Goal: Task Accomplishment & Management: Use online tool/utility

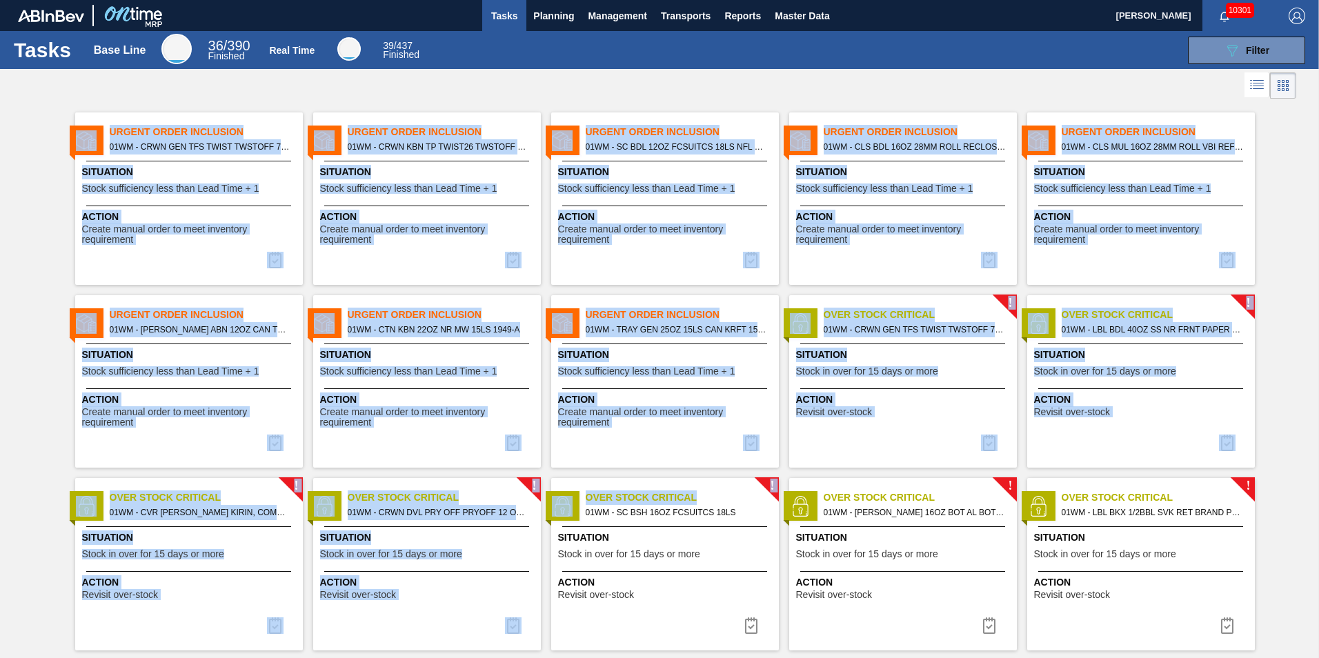
drag, startPoint x: 43, startPoint y: 86, endPoint x: 723, endPoint y: 487, distance: 789.0
click at [723, 487] on div "Tasks Base Line 36 / 390 Finished Real Time 39 / 437 Finished 089F7B8B-B2A5-4AF…" at bounding box center [659, 313] width 1319 height 565
drag, startPoint x: 723, startPoint y: 487, endPoint x: 780, endPoint y: 295, distance: 199.9
click at [780, 295] on div "! Over Stock Critical 01WM - CRWN GEN TFS TWIST TWSTOFF 75# 2-COLR PRICKLY PEAR…" at bounding box center [898, 381] width 238 height 172
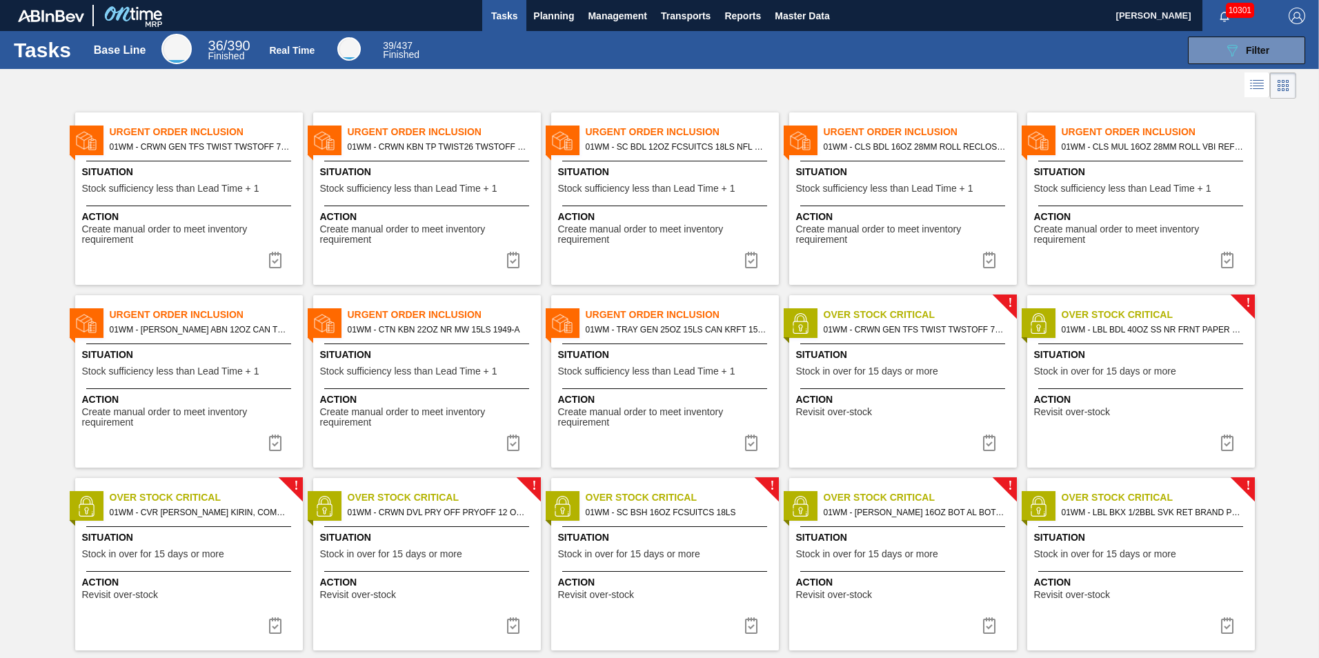
click at [926, 237] on span "Create manual order to meet inventory requirement" at bounding box center [904, 234] width 217 height 21
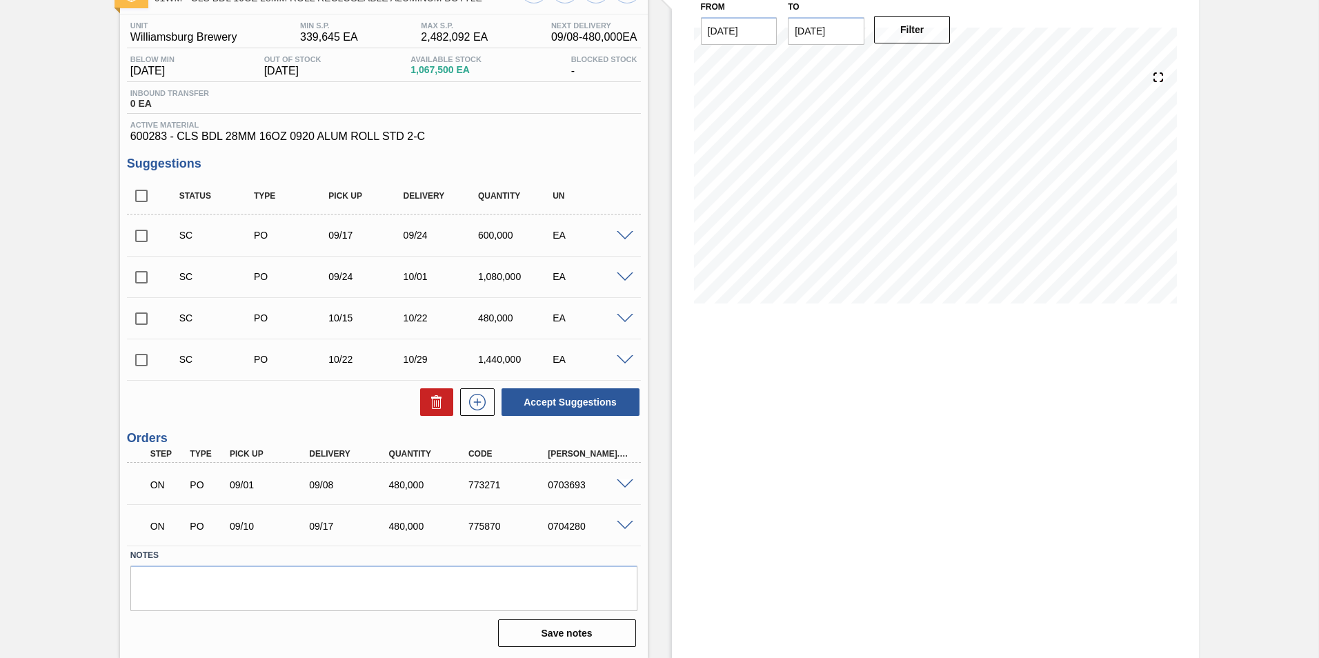
scroll to position [101, 0]
click at [627, 524] on span at bounding box center [625, 525] width 17 height 10
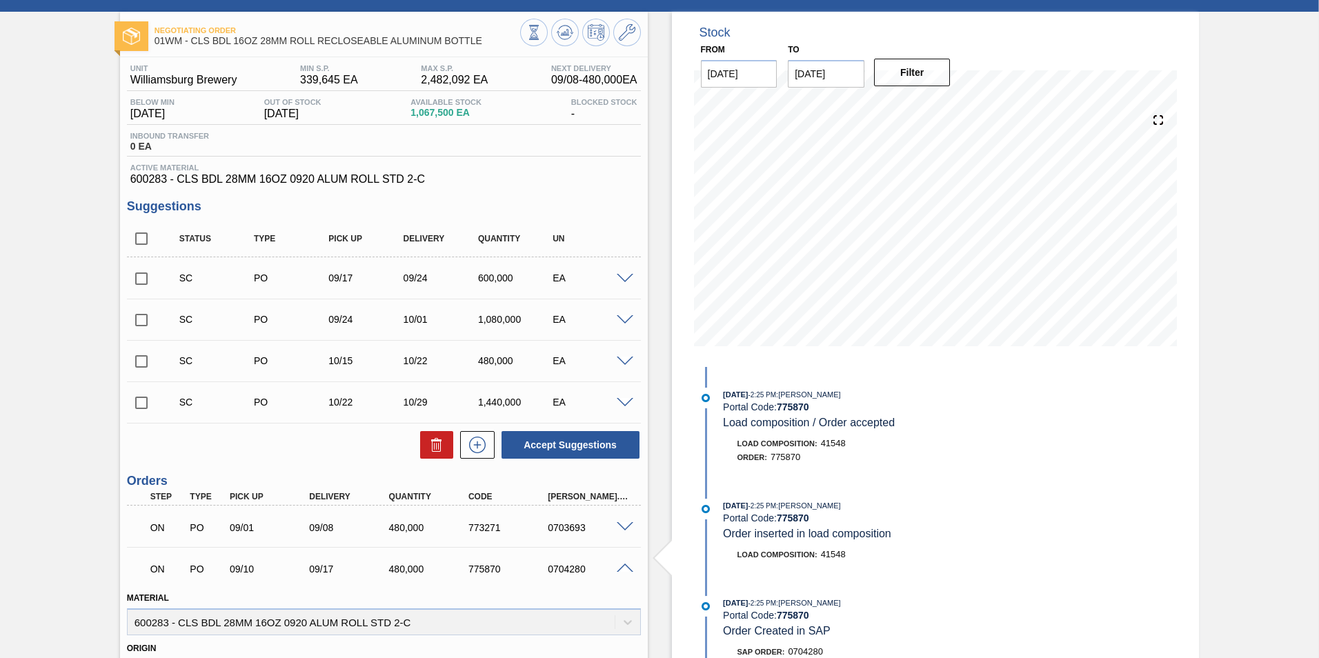
scroll to position [0, 0]
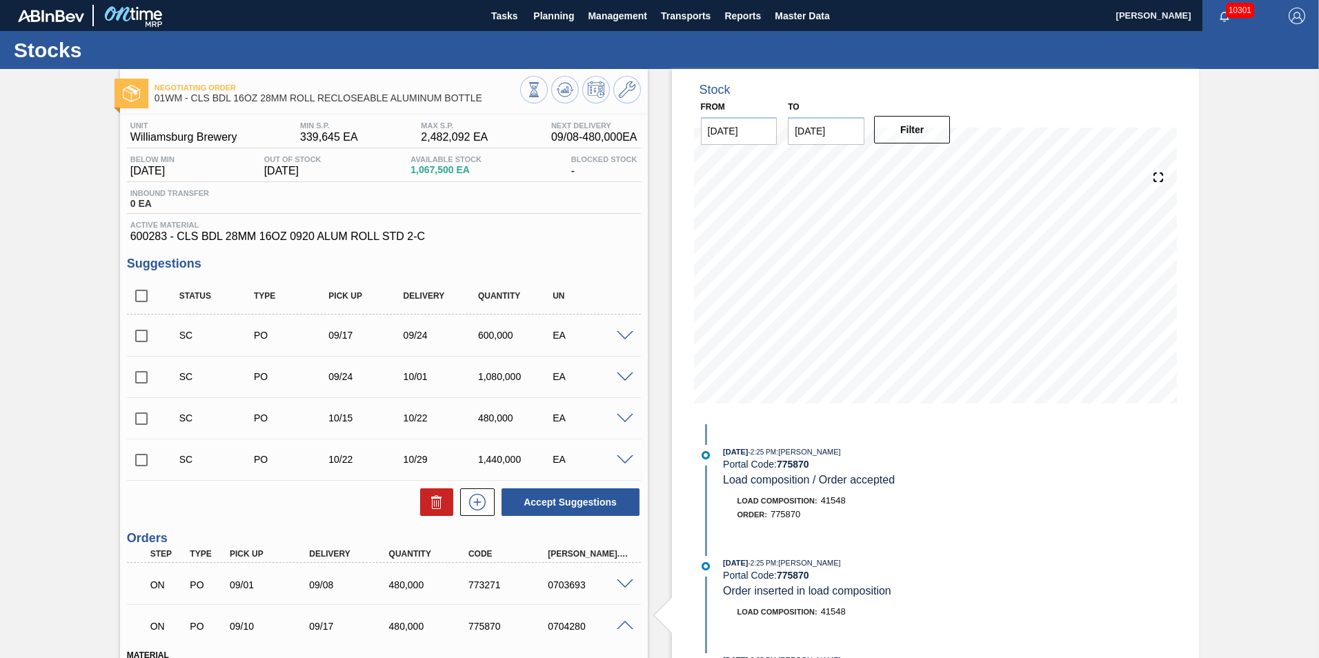
click at [621, 625] on span at bounding box center [625, 626] width 17 height 10
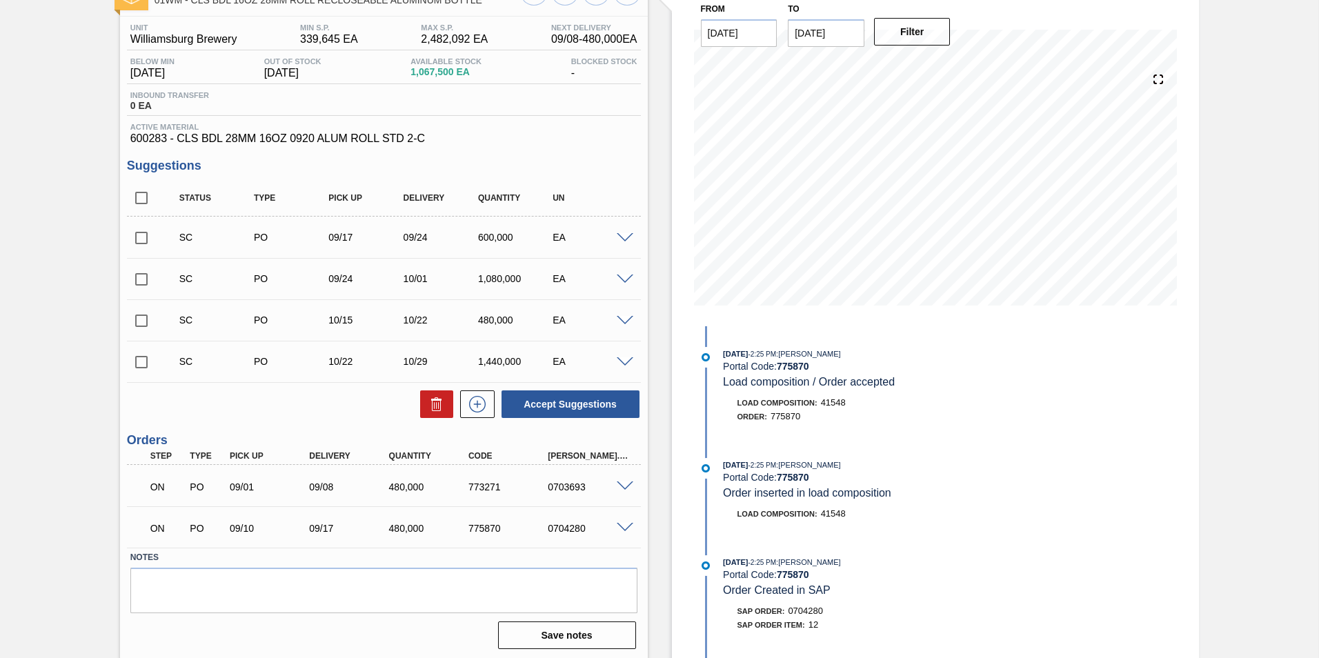
scroll to position [101, 0]
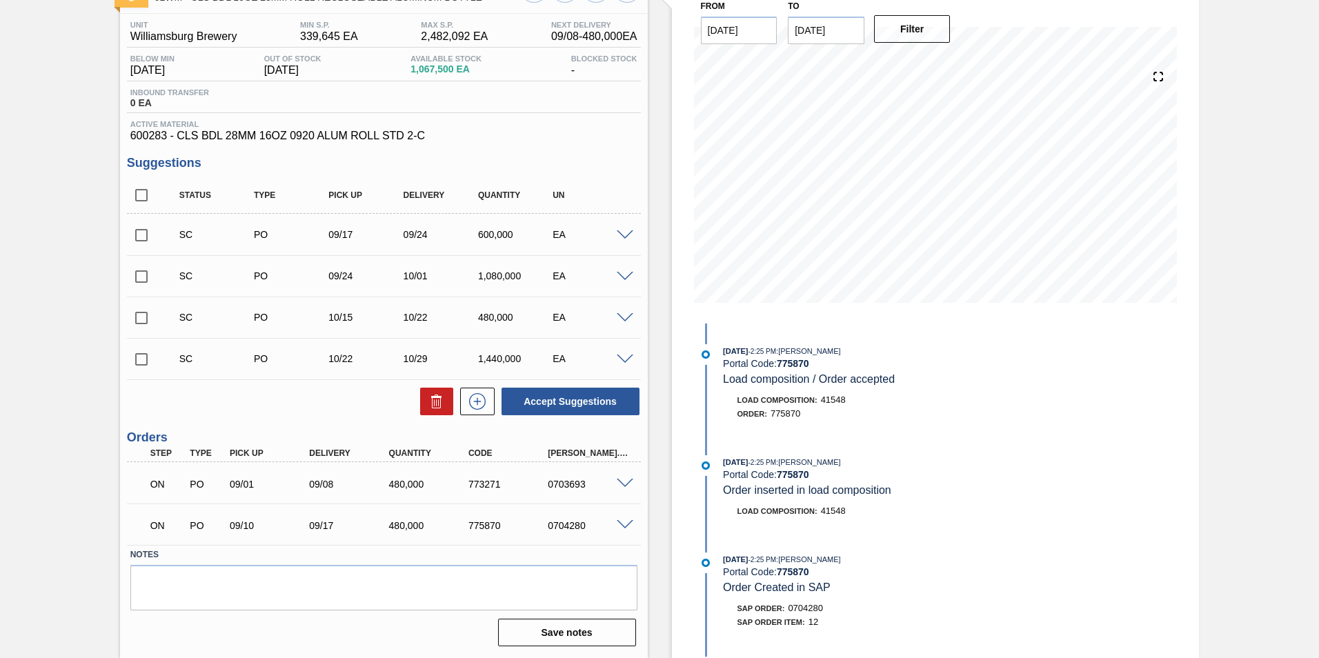
click at [628, 527] on span at bounding box center [625, 525] width 17 height 10
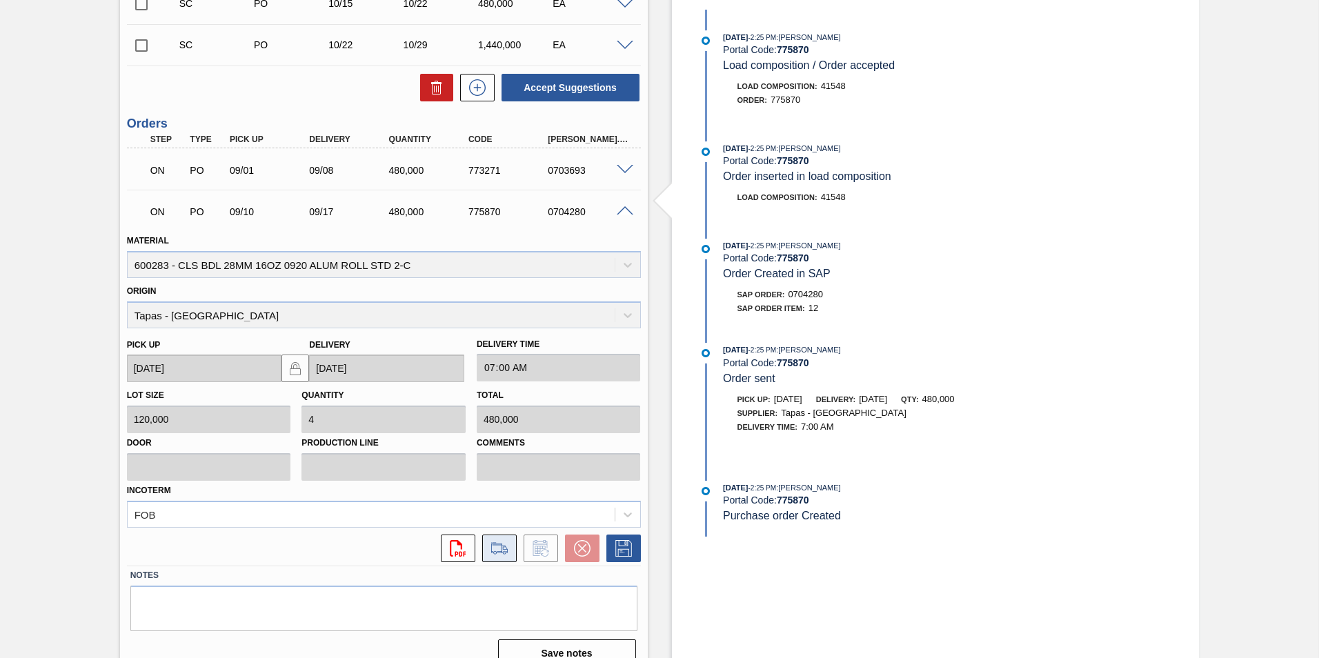
scroll to position [435, 0]
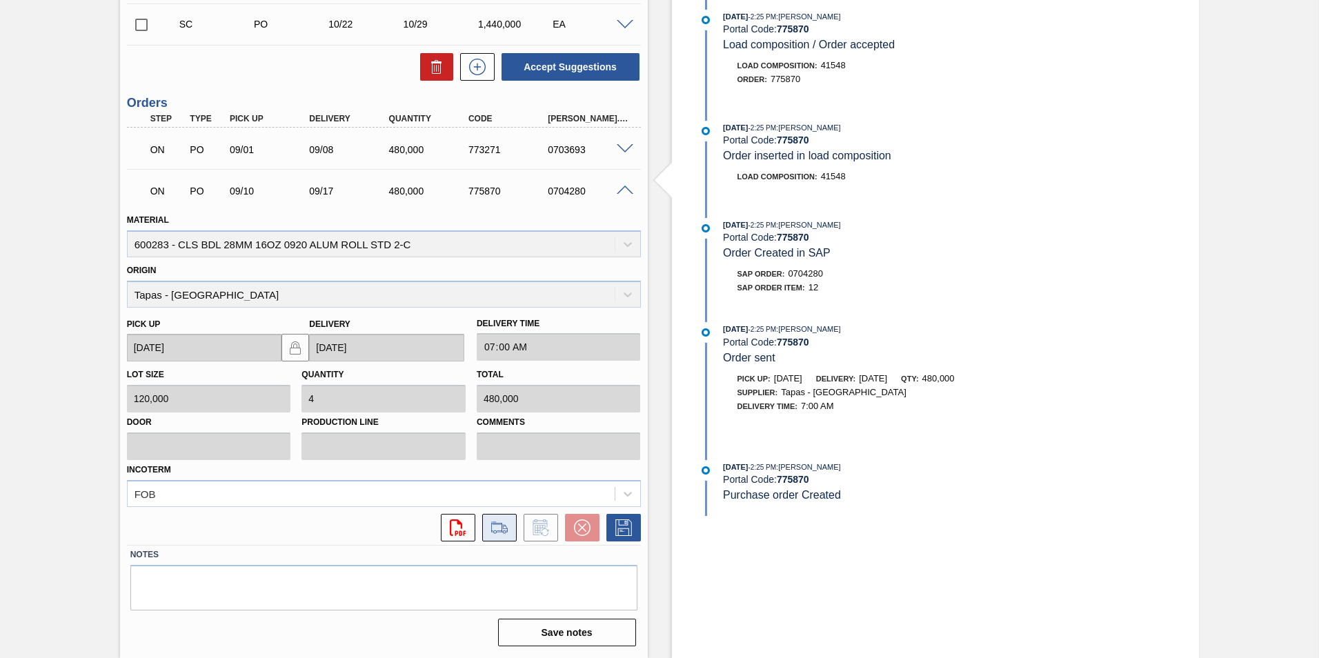
click at [499, 528] on icon at bounding box center [499, 527] width 22 height 17
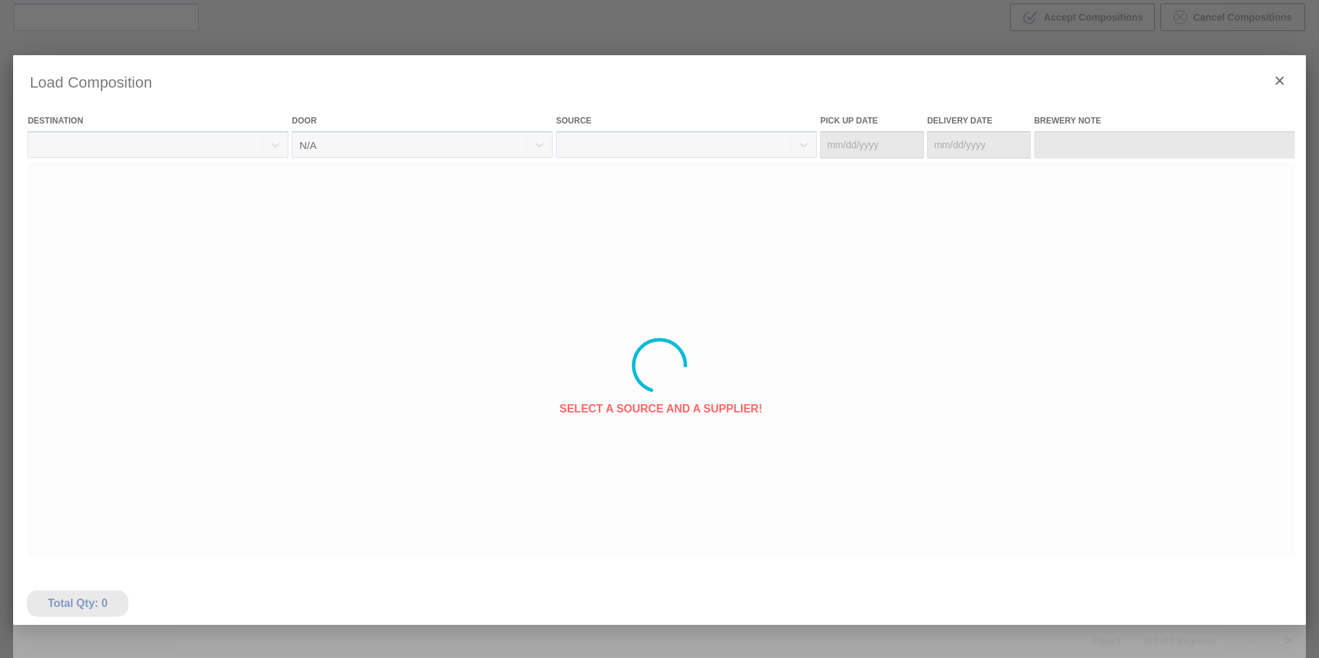
type Date "[DATE]"
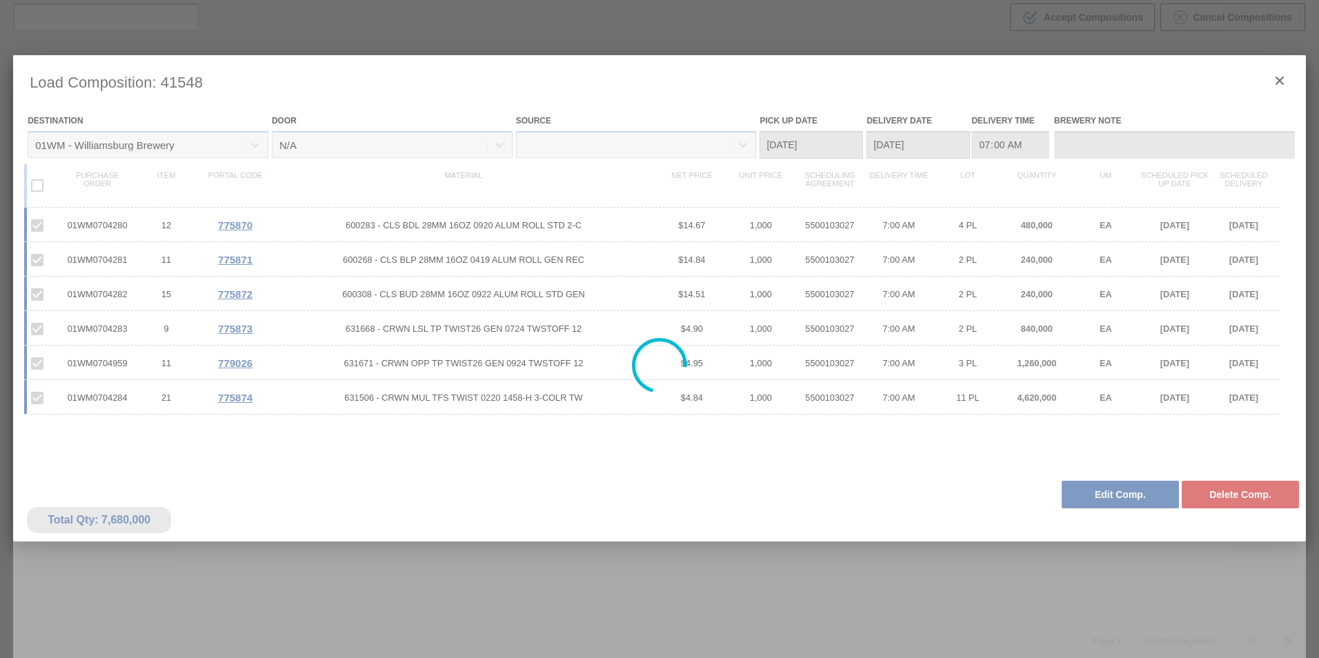
click at [1278, 79] on div at bounding box center [659, 365] width 1292 height 621
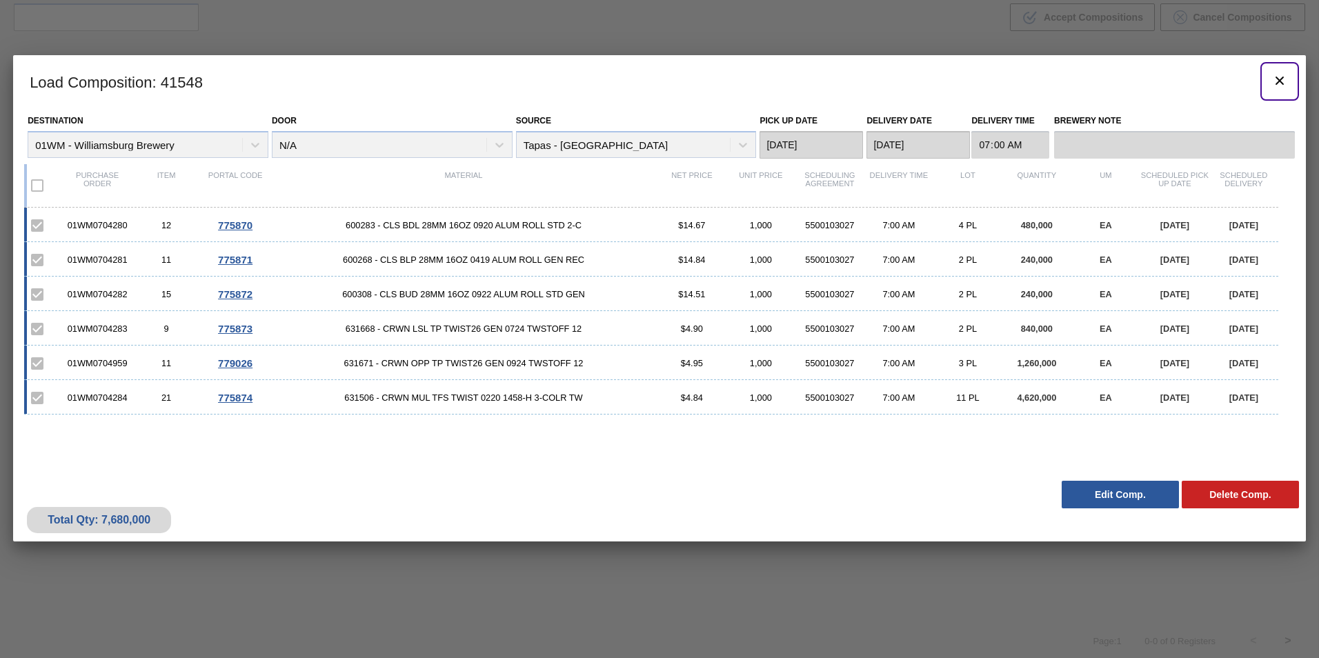
click at [1278, 79] on icon "botão de ícone" at bounding box center [1279, 81] width 8 height 8
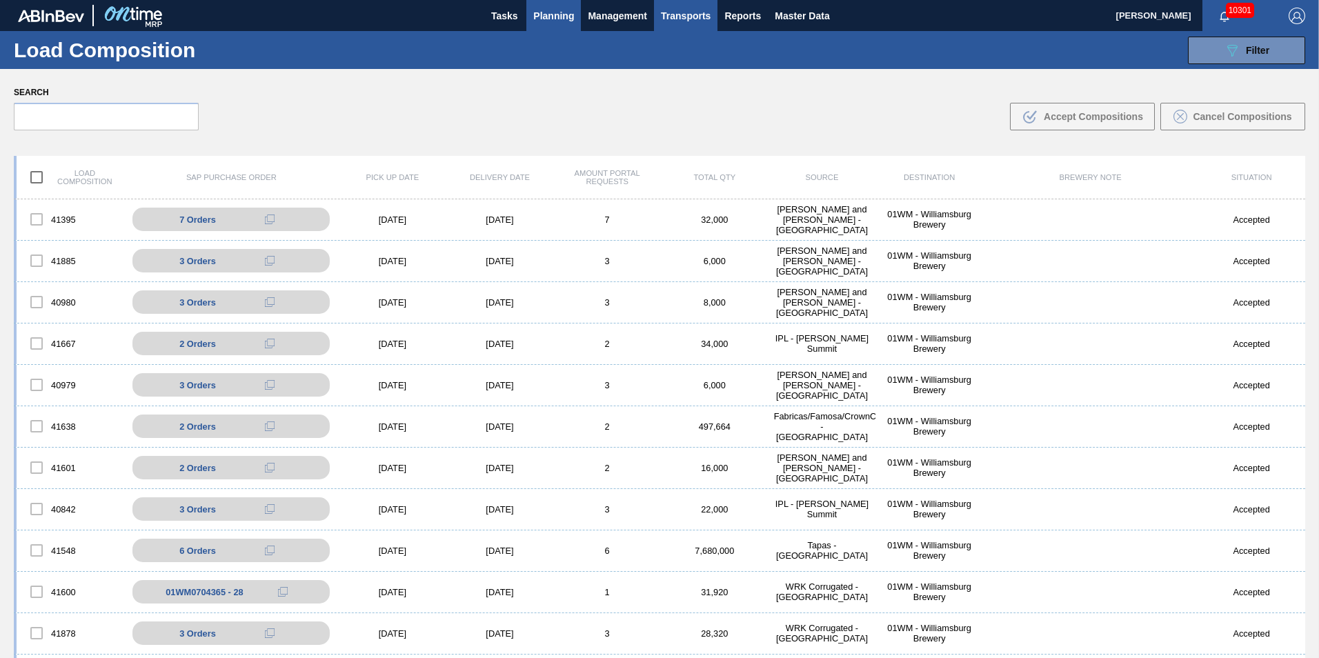
click at [539, 10] on span "Planning" at bounding box center [553, 16] width 41 height 17
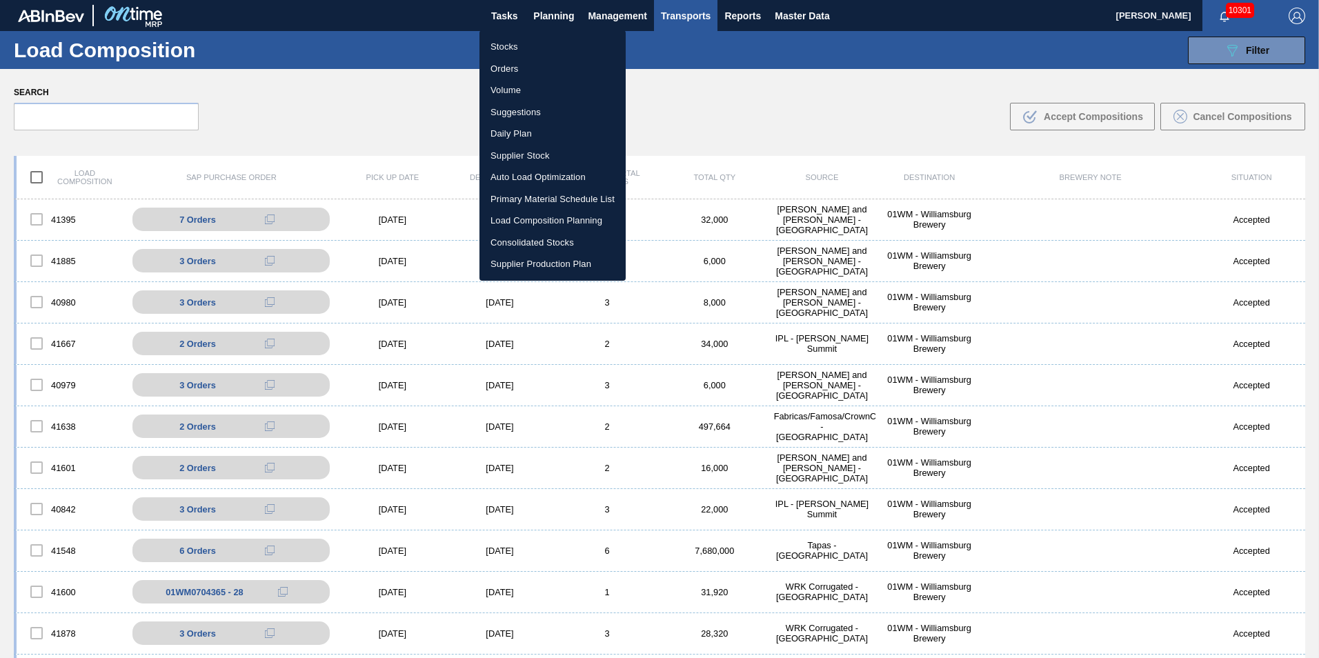
click at [510, 219] on li "Load Composition Planning" at bounding box center [552, 221] width 146 height 22
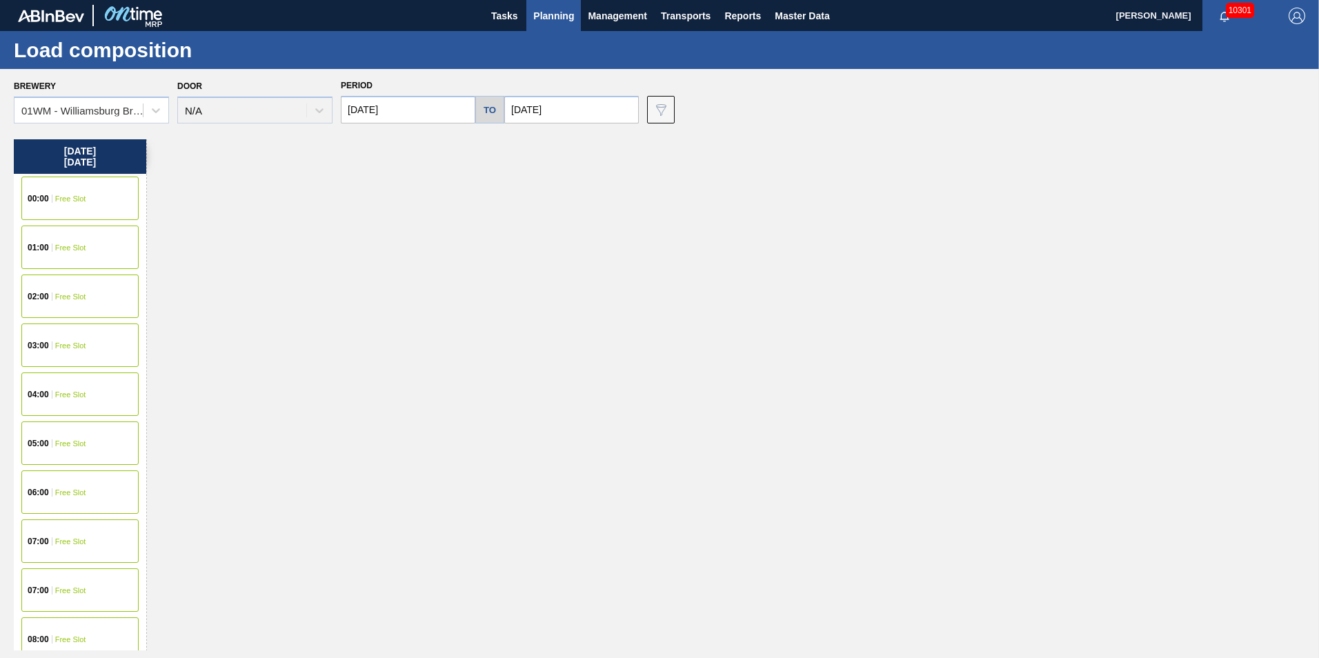
click at [385, 113] on input "[DATE]" at bounding box center [408, 110] width 134 height 28
drag, startPoint x: 403, startPoint y: 108, endPoint x: 279, endPoint y: 99, distance: 124.5
click at [279, 100] on div "Brewery 01WM - [GEOGRAPHIC_DATA] Brewery Door N/A Period [DATE] Previous Month …" at bounding box center [663, 100] width 1298 height 48
click at [355, 141] on button "Previous Month" at bounding box center [353, 143] width 10 height 10
click at [375, 210] on div "8" at bounding box center [379, 209] width 19 height 19
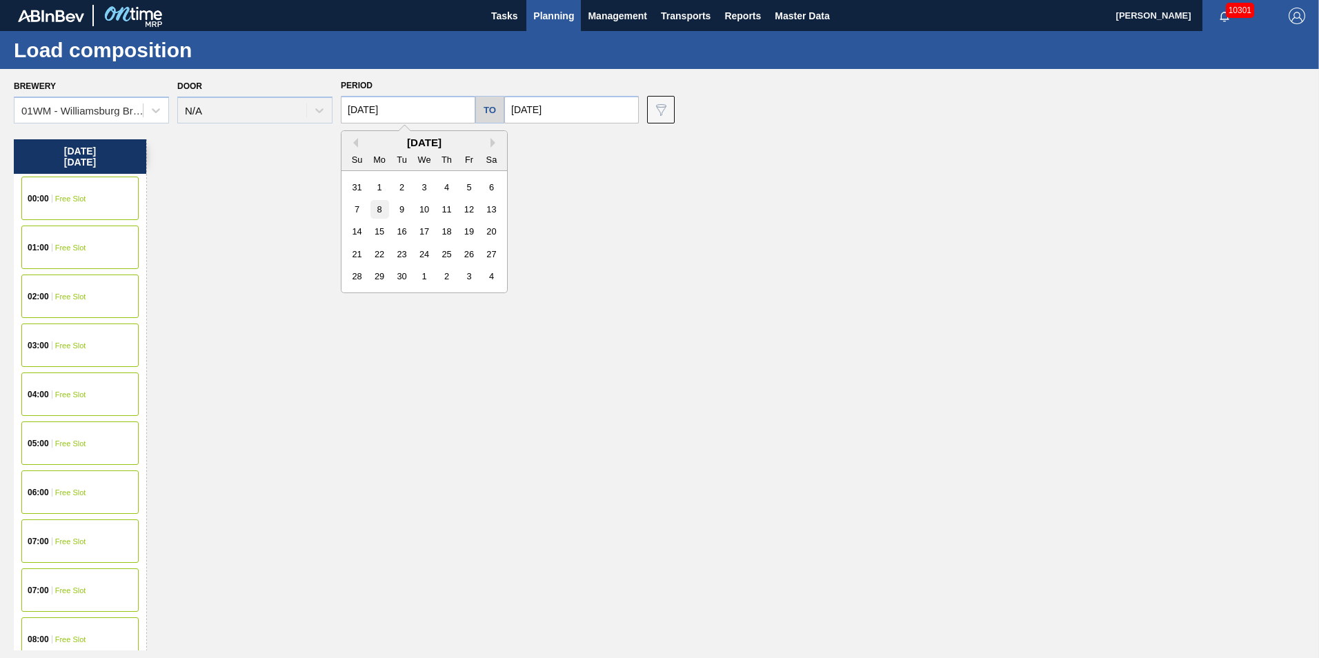
type input "[DATE]"
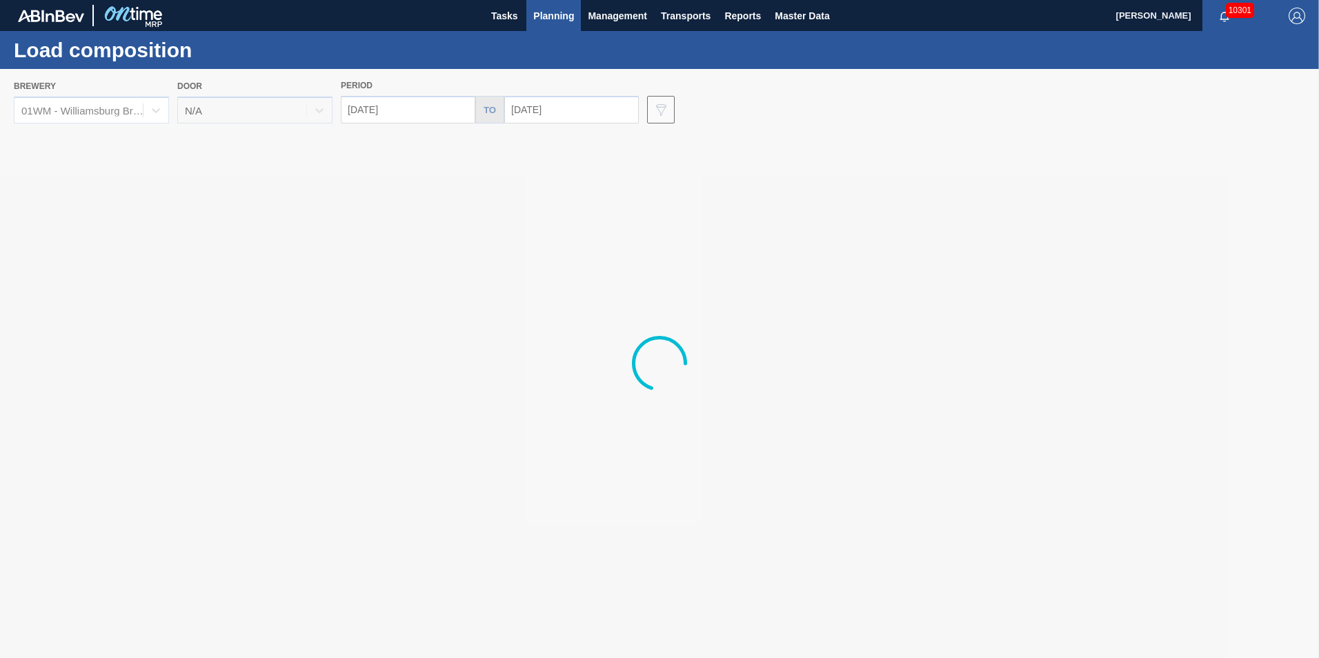
click at [561, 113] on div at bounding box center [659, 363] width 1319 height 589
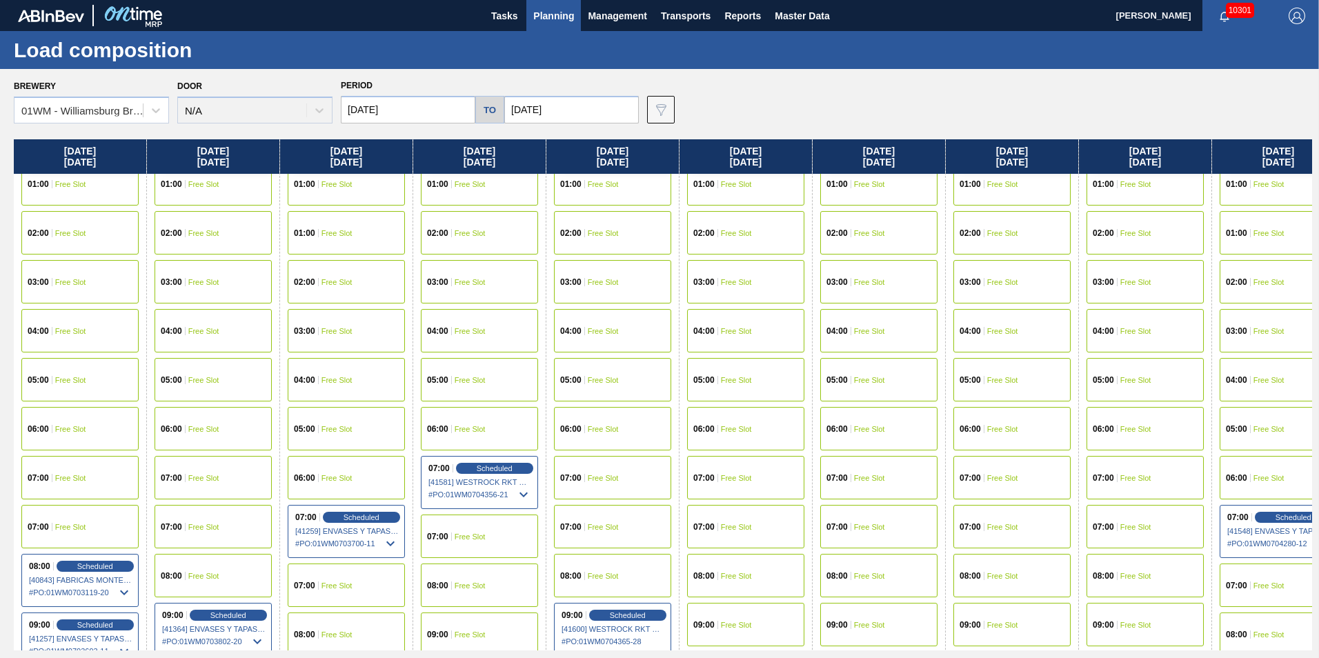
scroll to position [138, 0]
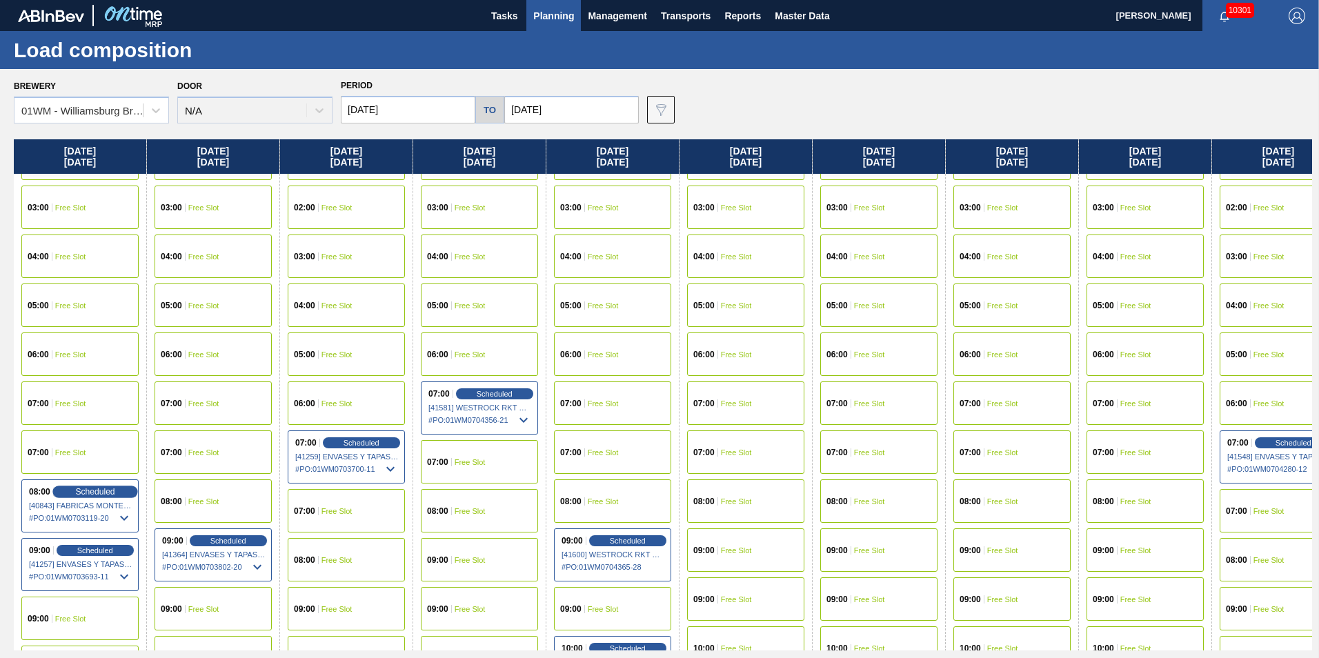
click at [74, 488] on div "Scheduled" at bounding box center [94, 491] width 85 height 12
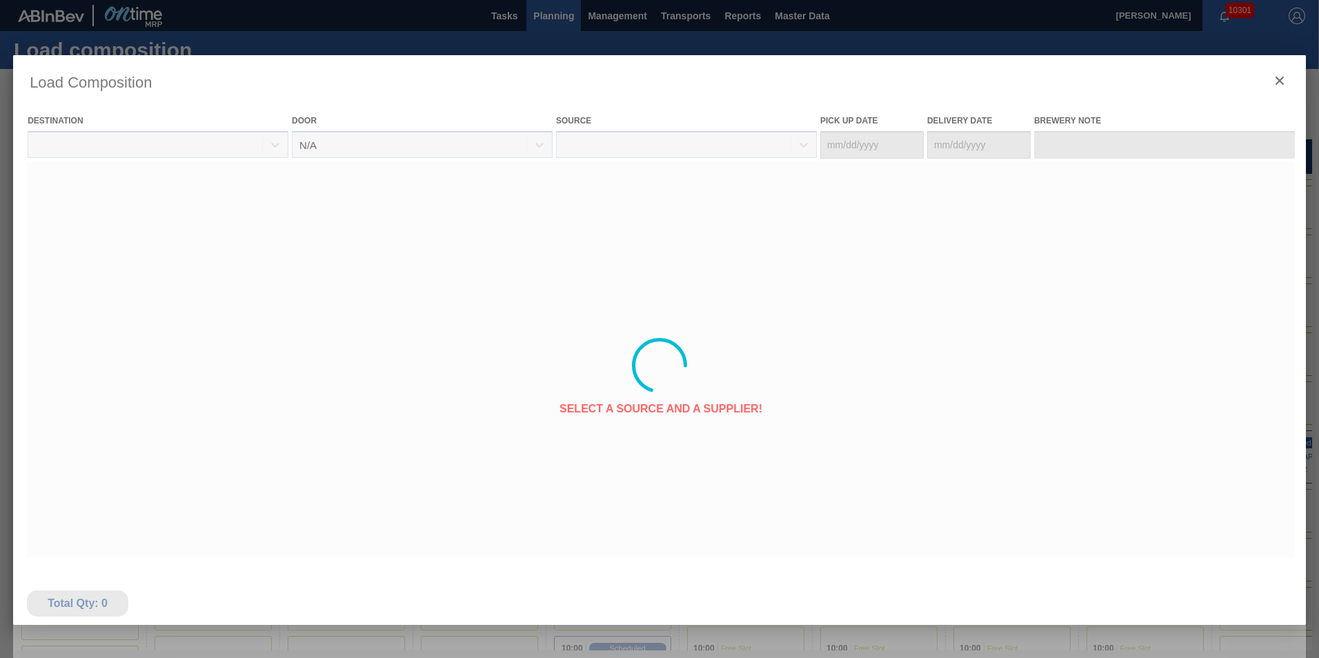
type Date "[DATE]"
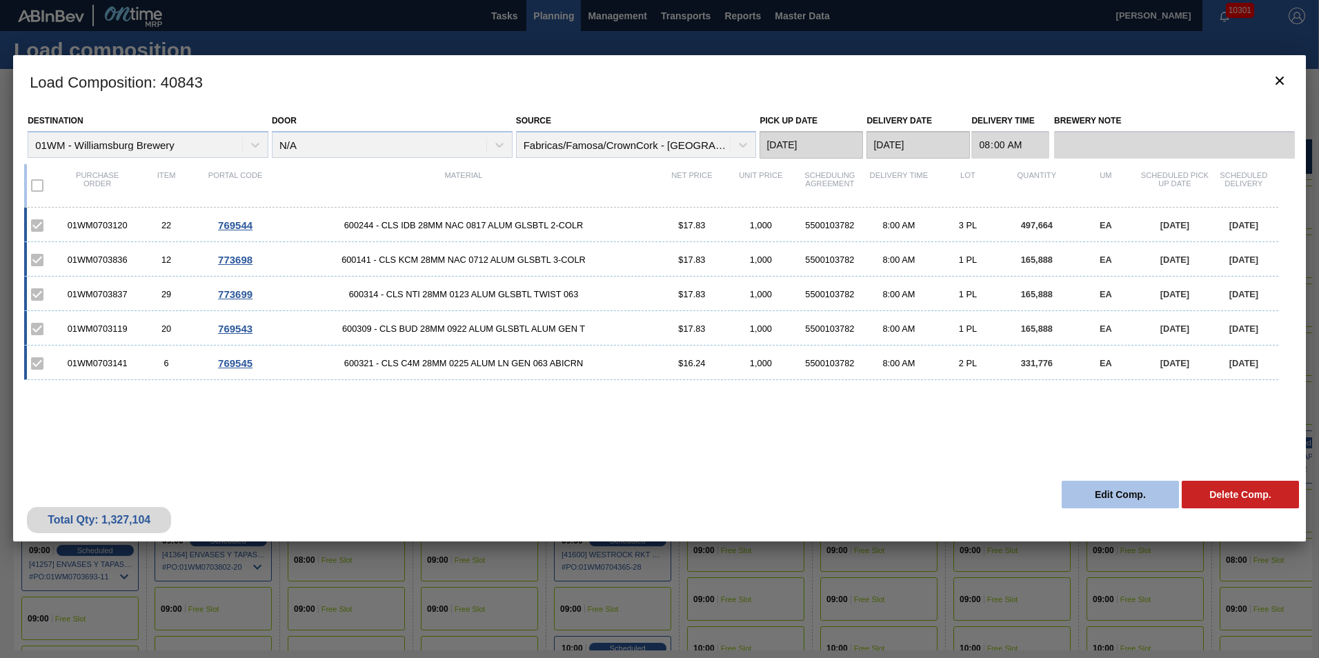
click at [1114, 495] on button "Edit Comp." at bounding box center [1119, 495] width 117 height 28
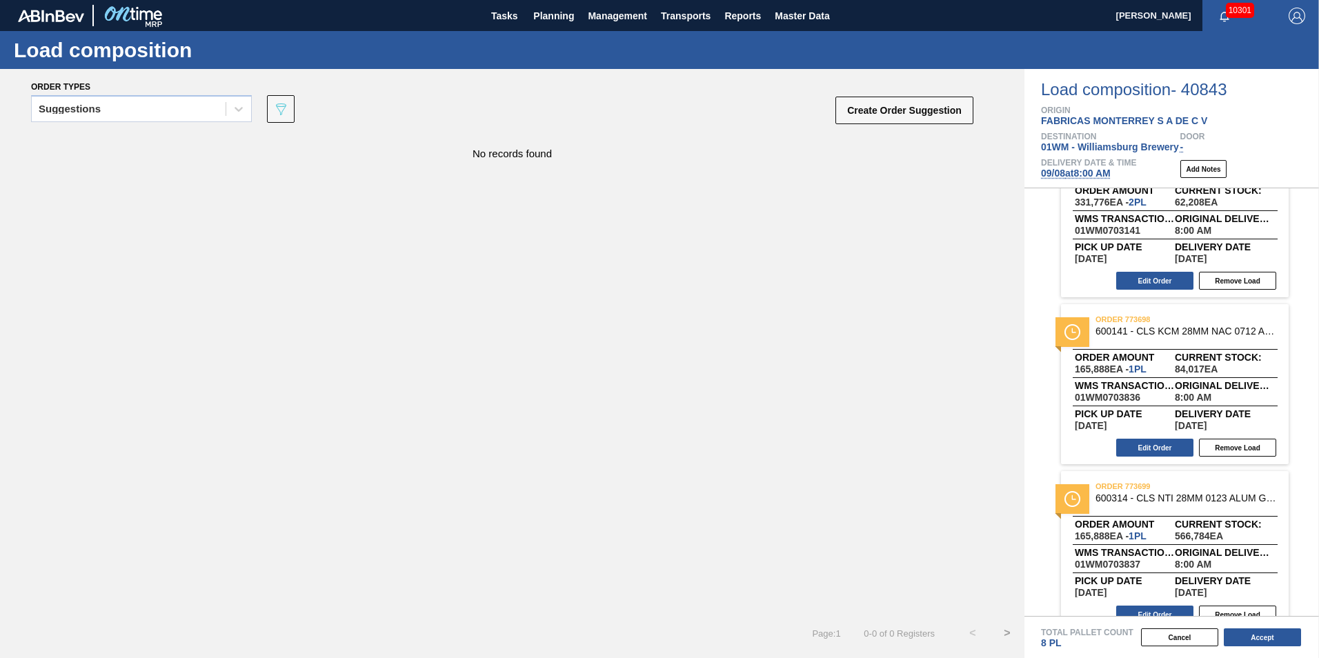
scroll to position [414, 0]
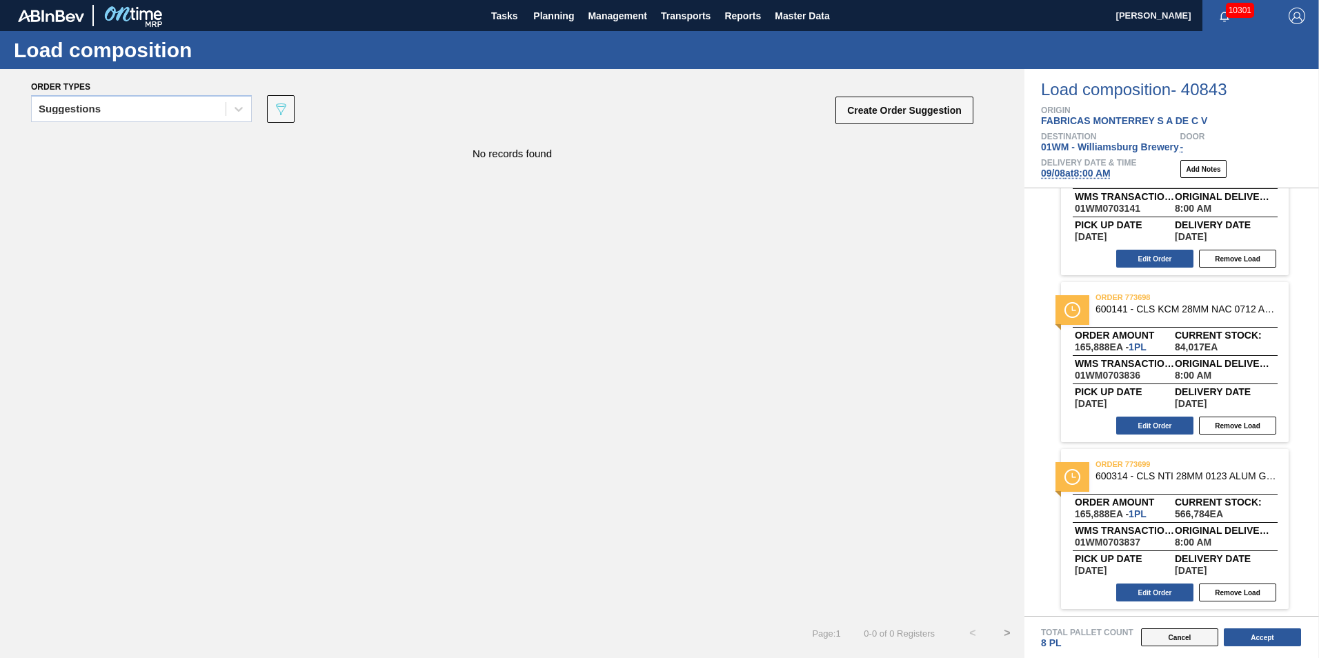
click at [1181, 639] on button "Cancel" at bounding box center [1179, 637] width 77 height 18
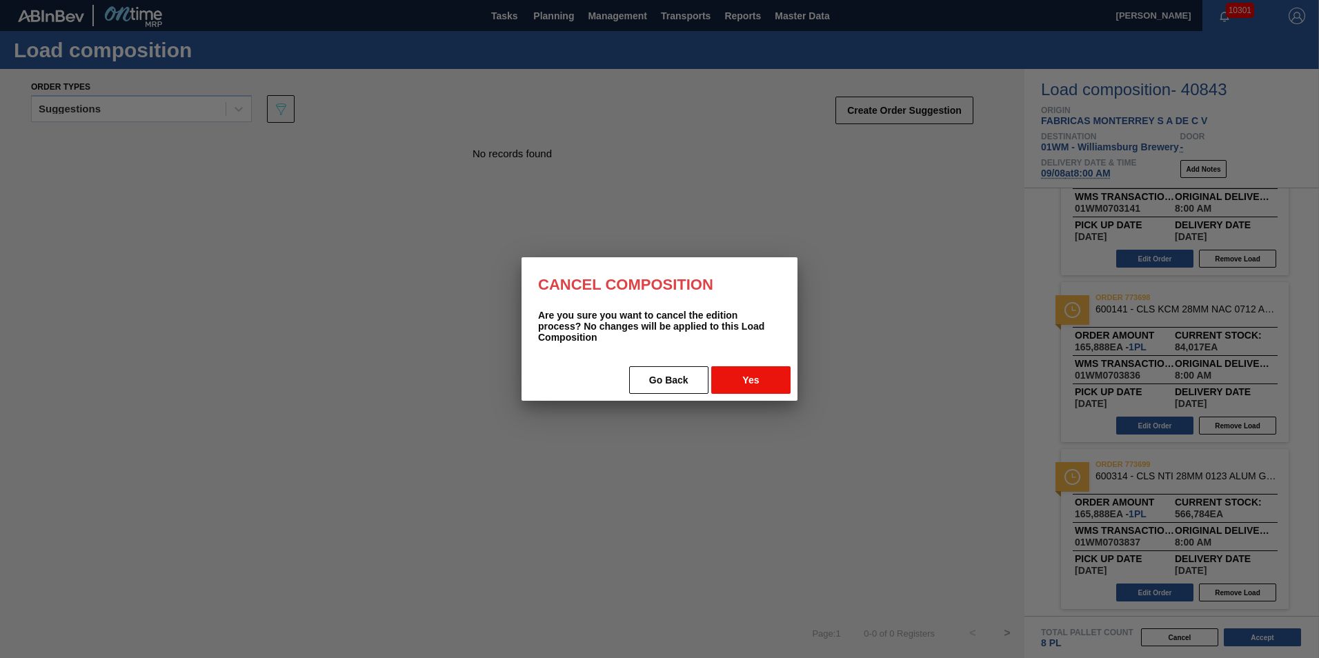
click at [751, 374] on button "Yes" at bounding box center [750, 380] width 79 height 28
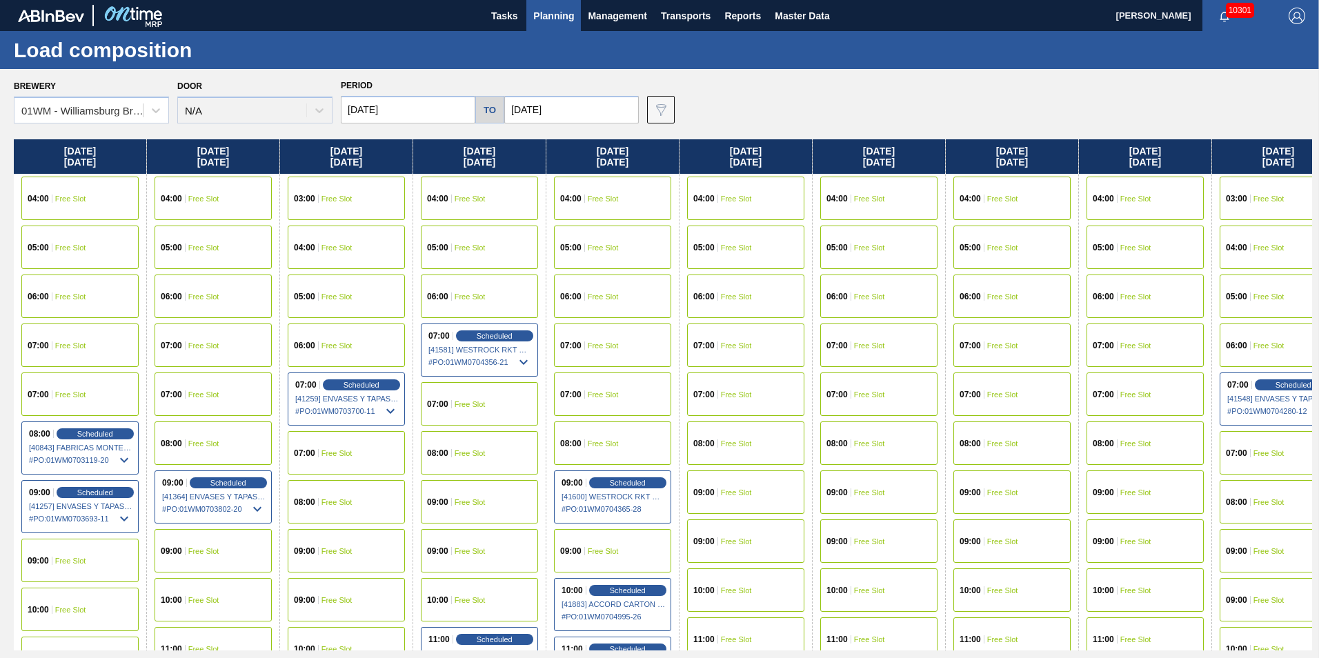
scroll to position [166, 0]
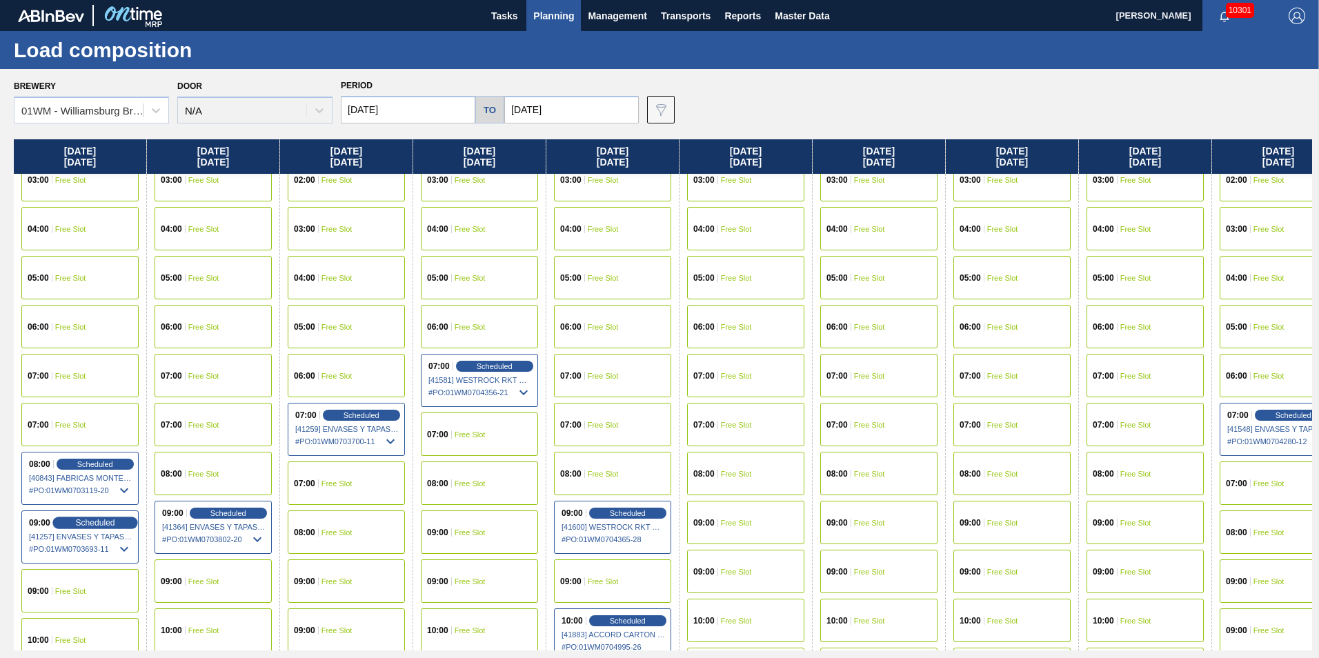
click at [114, 526] on span "Scheduled" at bounding box center [94, 522] width 39 height 9
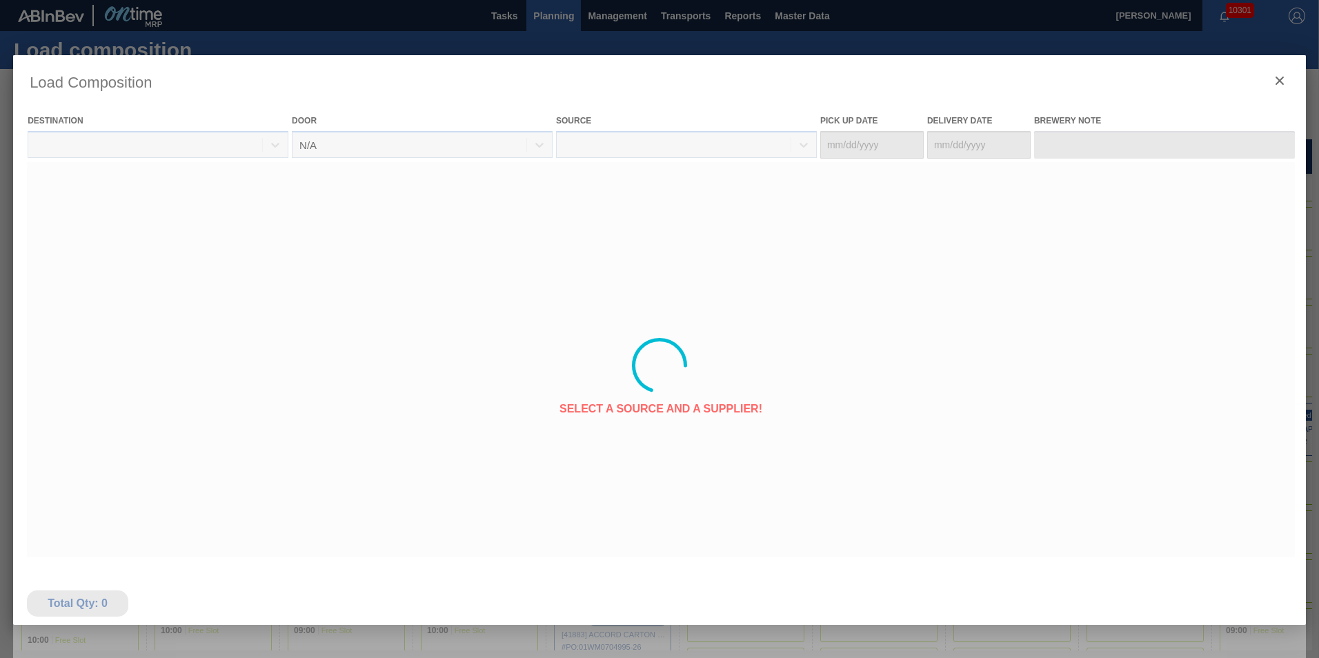
type Date "[DATE]"
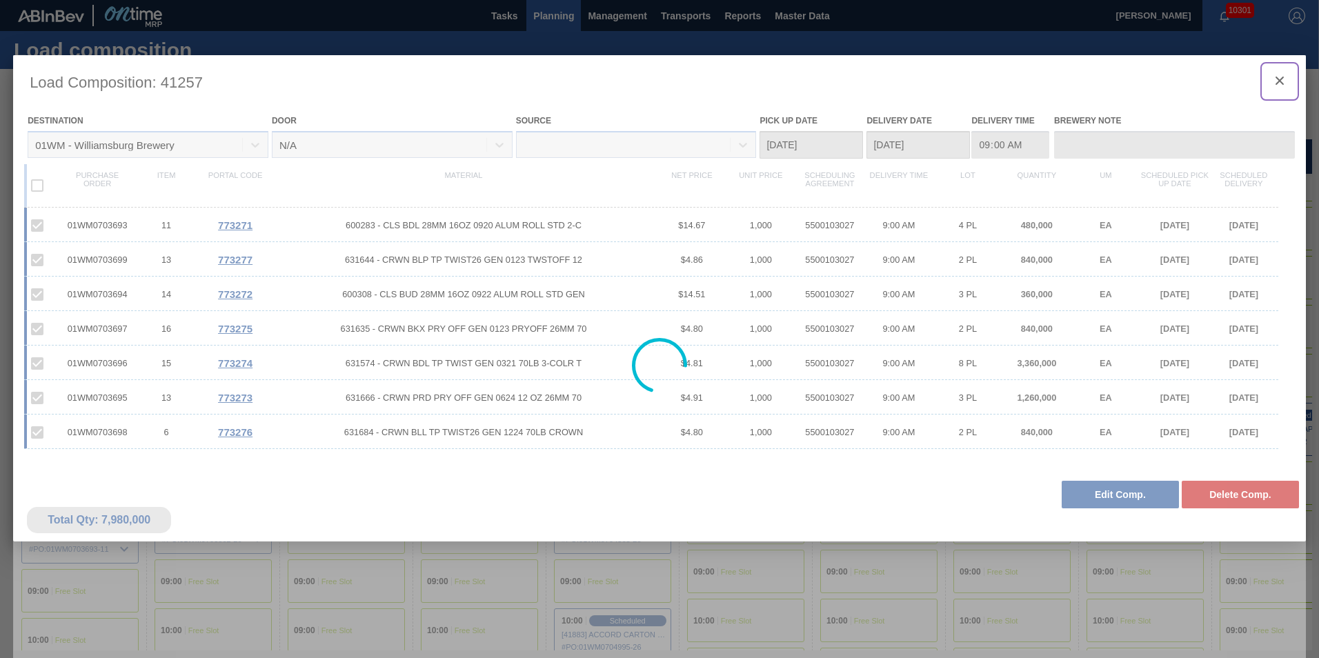
click at [1279, 81] on icon "botão de ícone" at bounding box center [1279, 81] width 8 height 8
